Goal: Task Accomplishment & Management: Manage account settings

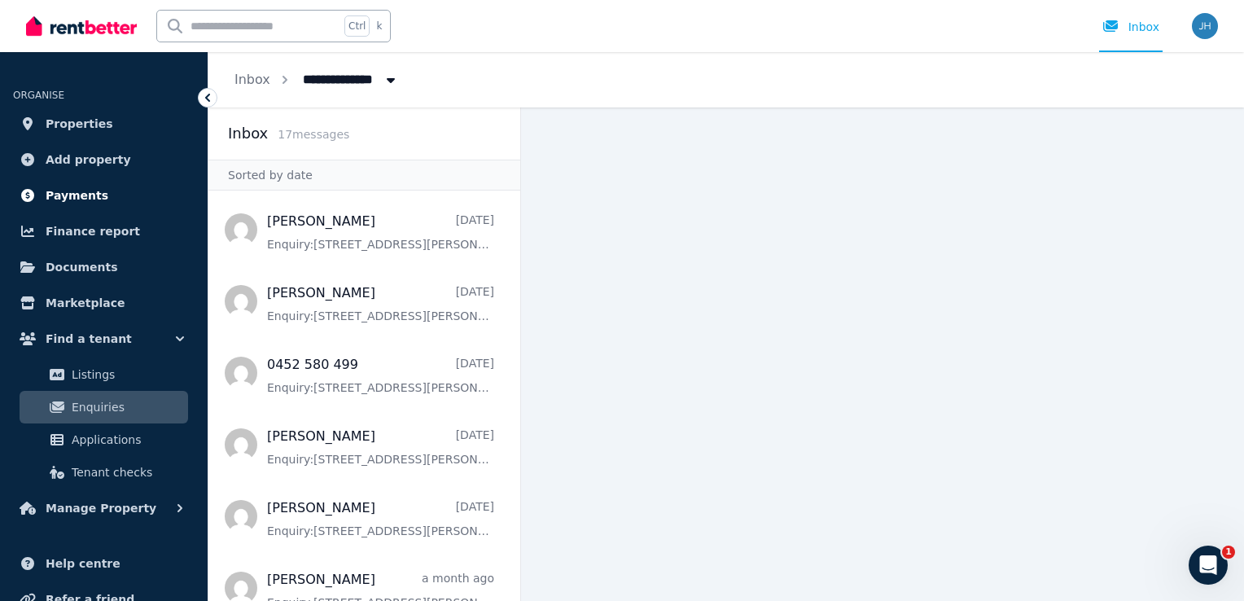
click at [106, 200] on link "Payments" at bounding box center [104, 195] width 182 height 33
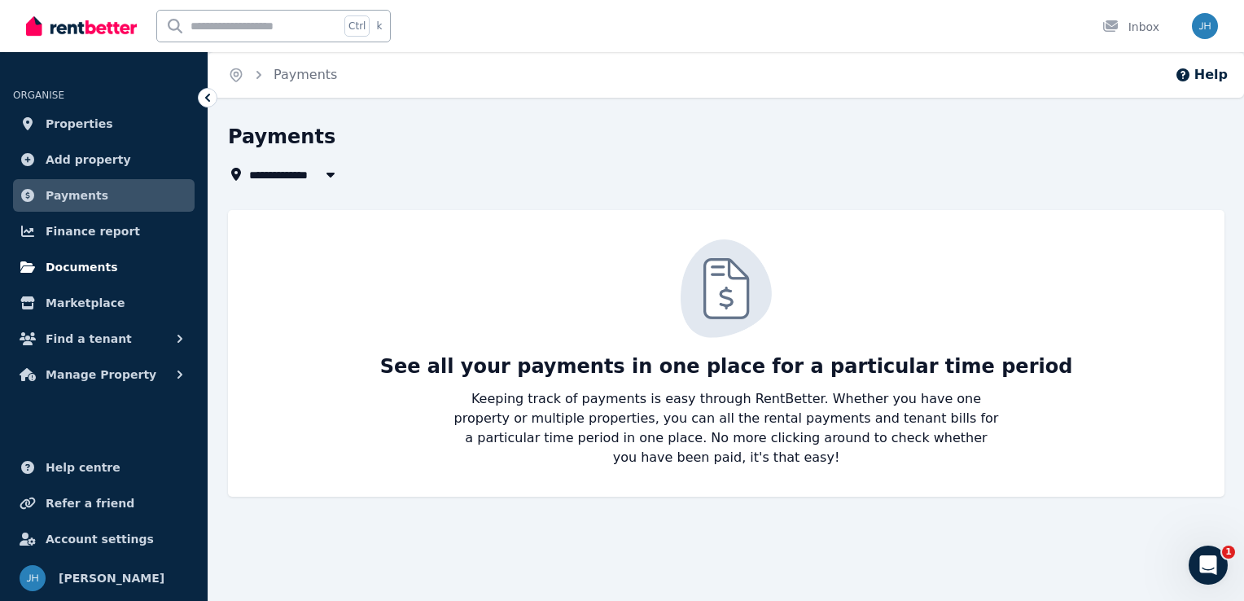
click at [94, 262] on span "Documents" at bounding box center [82, 267] width 72 height 20
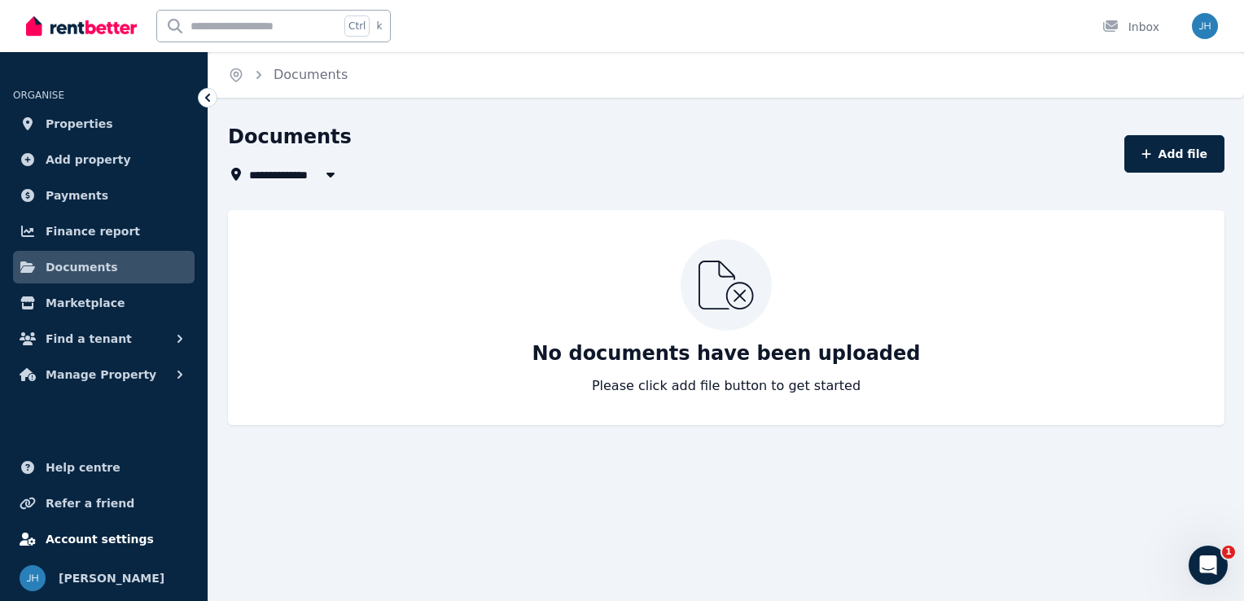
click at [88, 533] on span "Account settings" at bounding box center [100, 539] width 108 height 20
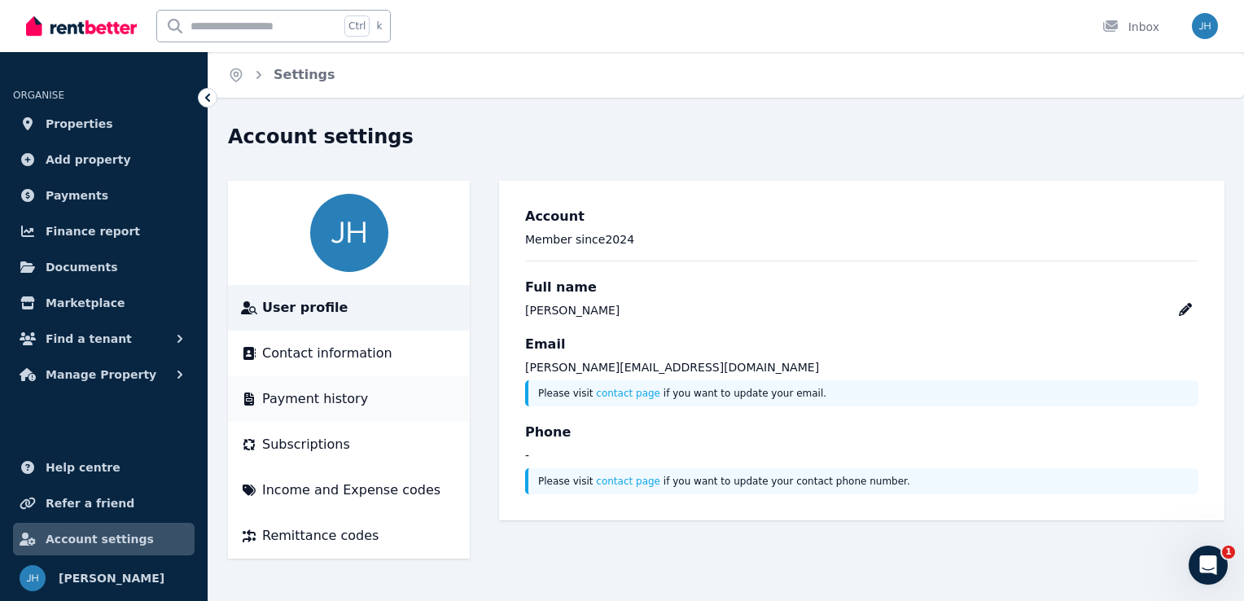
click at [304, 402] on span "Payment history" at bounding box center [315, 399] width 106 height 20
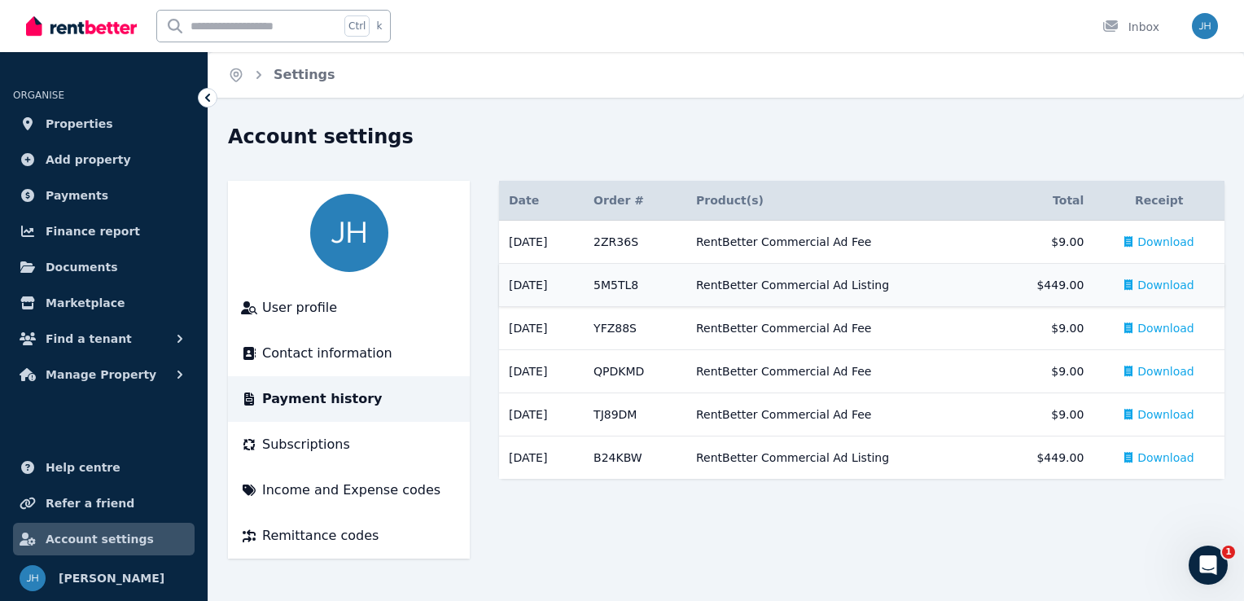
click at [1153, 285] on span "Download" at bounding box center [1166, 285] width 57 height 16
click at [1156, 240] on span "Download" at bounding box center [1166, 242] width 57 height 16
click at [1137, 29] on div "Inbox" at bounding box center [1131, 27] width 57 height 16
